Goal: Find specific page/section: Find specific page/section

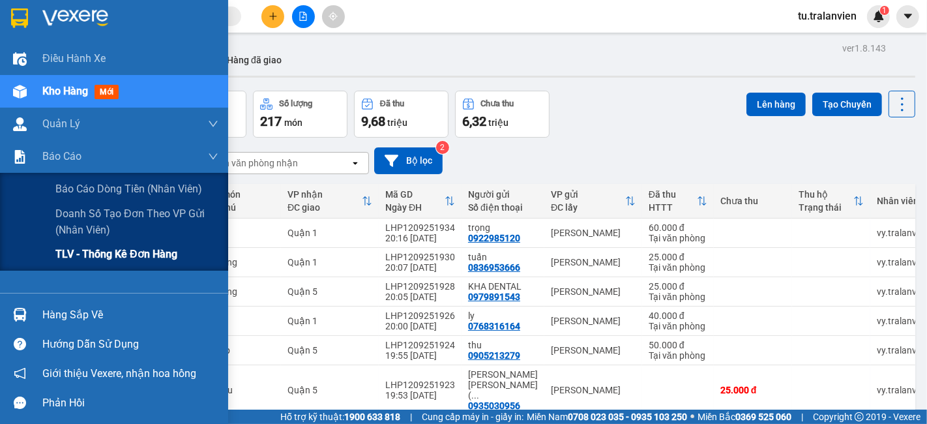
click at [96, 258] on span "TLV - Thống kê đơn hàng" at bounding box center [116, 254] width 122 height 16
